Goal: Navigation & Orientation: Understand site structure

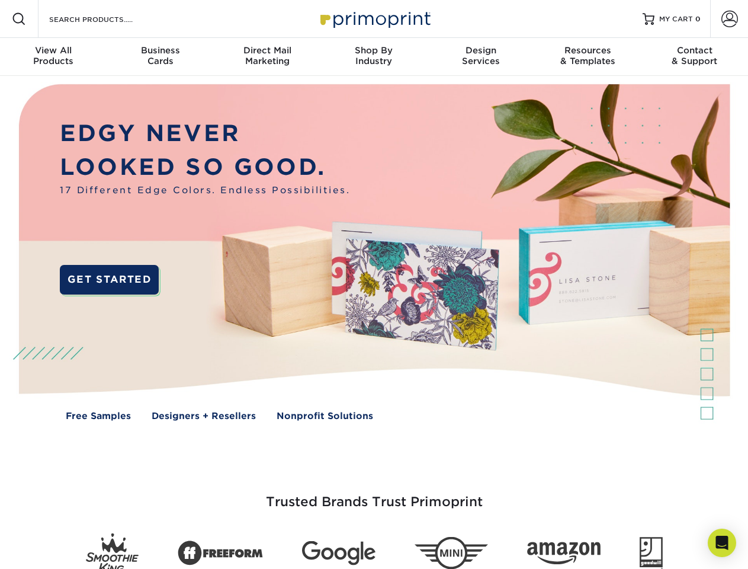
click at [374, 284] on img at bounding box center [374, 261] width 740 height 370
click at [19, 19] on span at bounding box center [19, 19] width 14 height 14
click at [729, 19] on span at bounding box center [729, 19] width 17 height 17
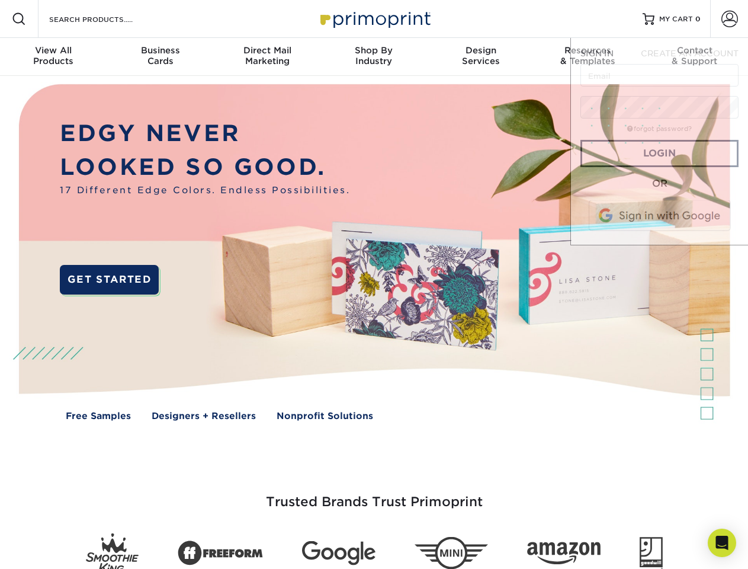
click at [53, 57] on div "View All Products" at bounding box center [53, 55] width 107 height 21
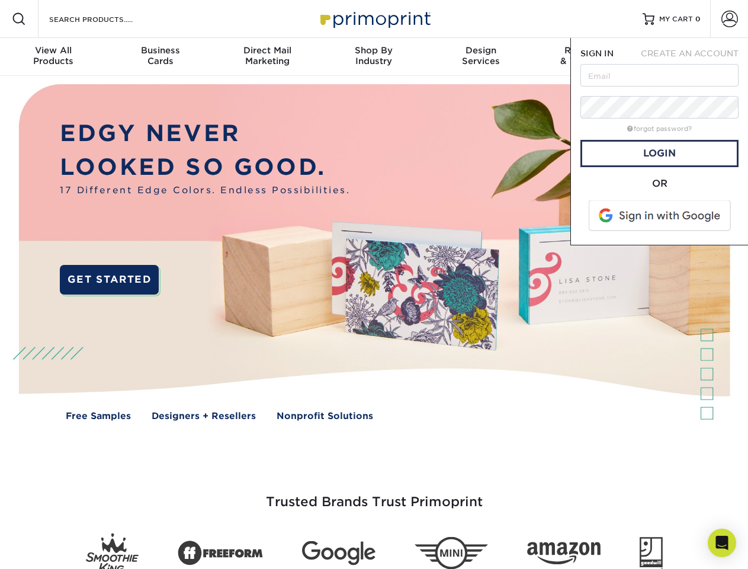
click at [160, 57] on div "Business Cards" at bounding box center [160, 55] width 107 height 21
click at [267, 57] on div "Direct Mail Marketing" at bounding box center [267, 55] width 107 height 21
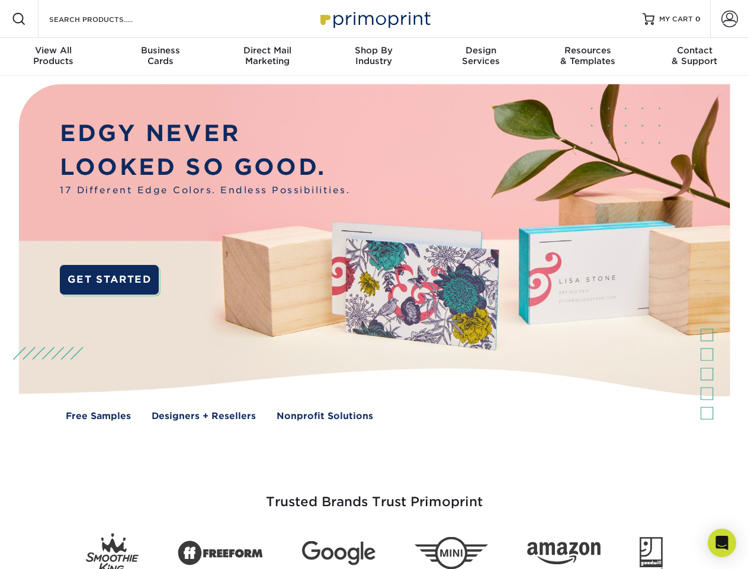
click at [374, 57] on div "Shop By Industry" at bounding box center [373, 55] width 107 height 21
click at [481, 57] on div "Design Services" at bounding box center [481, 55] width 107 height 21
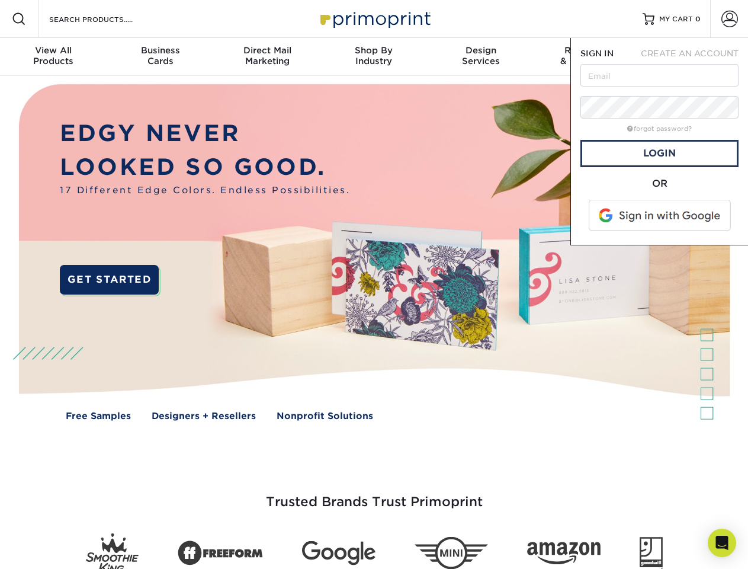
click at [588, 57] on span "SIGN IN" at bounding box center [596, 53] width 33 height 9
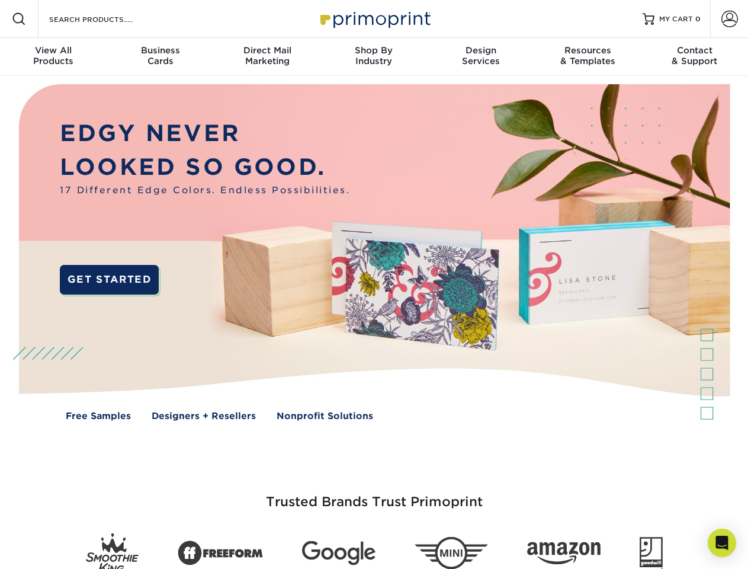
click at [695, 57] on div "Contact & Support" at bounding box center [694, 55] width 107 height 21
